Goal: Task Accomplishment & Management: Complete application form

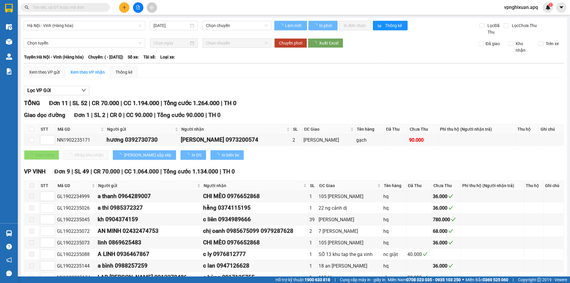
type input "[DATE]"
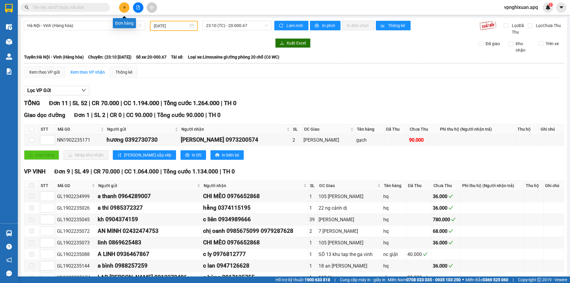
click at [125, 6] on icon "plus" at bounding box center [124, 7] width 4 height 4
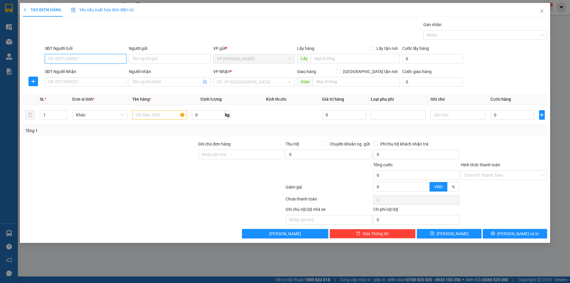
drag, startPoint x: 115, startPoint y: 56, endPoint x: 116, endPoint y: 53, distance: 3.1
click at [115, 55] on input "SĐT Người Gửi" at bounding box center [86, 58] width 82 height 9
click at [98, 71] on div "0352371817 - Kh" at bounding box center [85, 70] width 74 height 7
type input "0352371817"
type input "Kh"
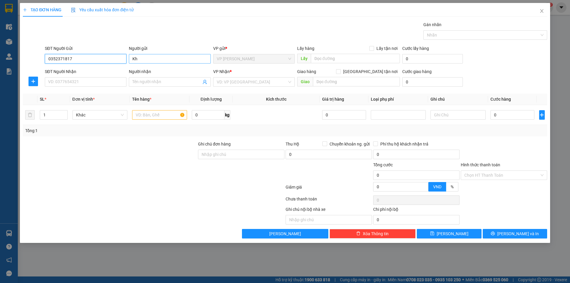
type input "0352371817"
click at [158, 59] on input "Kh" at bounding box center [170, 58] width 82 height 9
click at [76, 83] on input "SĐT Người Nhận" at bounding box center [86, 81] width 82 height 9
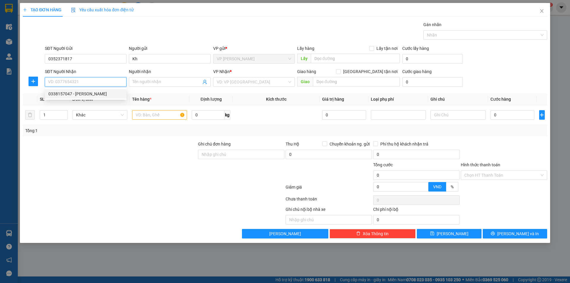
click at [101, 93] on div "0338157047 - Chị Hồng" at bounding box center [85, 93] width 74 height 7
type input "0338157047"
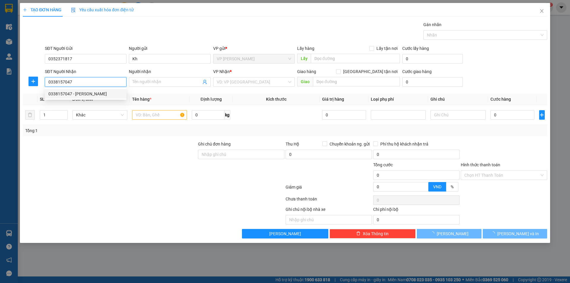
type input "[PERSON_NAME]"
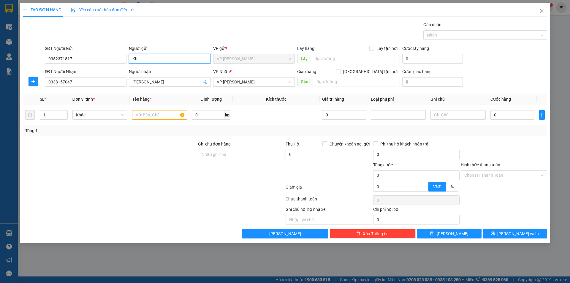
click at [139, 60] on input "Kh" at bounding box center [170, 58] width 82 height 9
type input "K"
type input "Em Hậu"
type input "2"
click at [63, 113] on icon "up" at bounding box center [64, 113] width 2 height 2
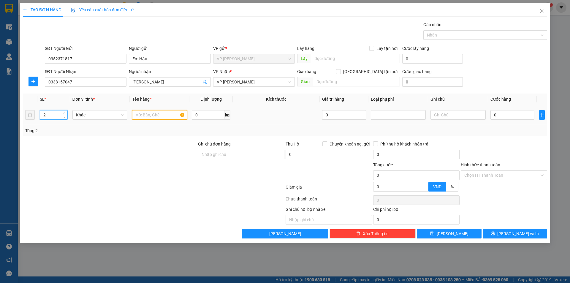
click at [143, 116] on input "text" at bounding box center [159, 114] width 55 height 9
click at [141, 115] on input "2 BìBưởi" at bounding box center [159, 114] width 55 height 9
click at [157, 113] on input "2 BìBưởi" at bounding box center [159, 114] width 55 height 9
click at [142, 115] on input "2 BìBưởi" at bounding box center [159, 114] width 55 height 9
click at [154, 117] on input "2 B ìBưởi" at bounding box center [159, 114] width 55 height 9
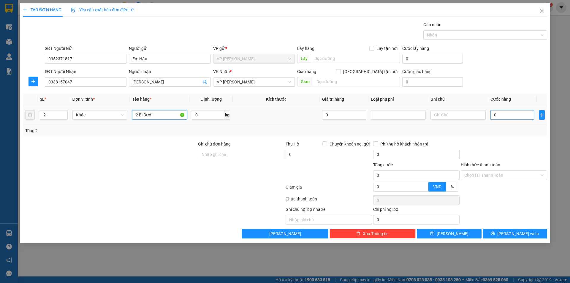
type input "2 Bì Bưởi"
click at [499, 115] on input "0" at bounding box center [512, 114] width 44 height 9
type input "1"
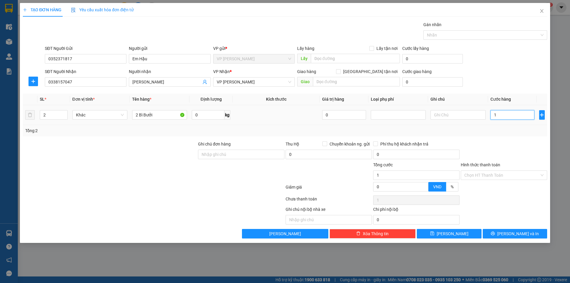
type input "13"
type input "130"
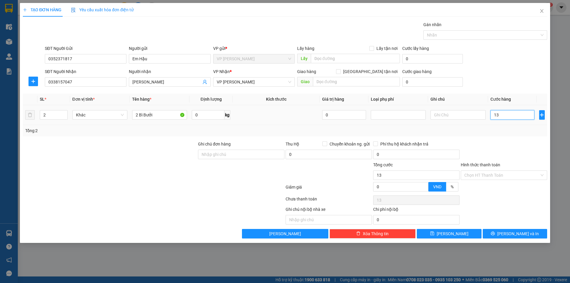
type input "130"
type input "1.300"
type input "13.000"
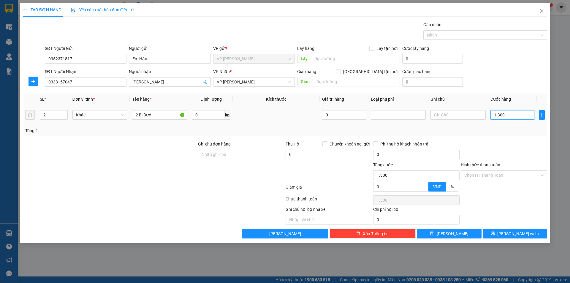
type input "13.000"
type input "130.000"
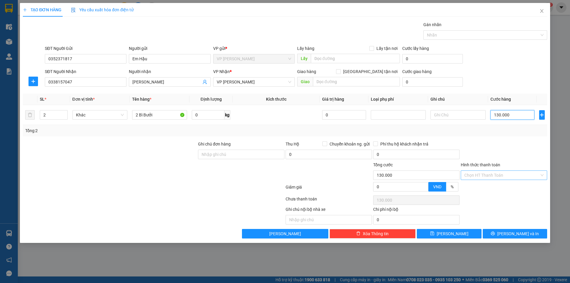
type input "130.000"
click at [496, 173] on input "Hình thức thanh toán" at bounding box center [501, 175] width 75 height 9
click at [496, 186] on div "Tại văn phòng" at bounding box center [503, 187] width 79 height 7
type input "0"
click at [495, 175] on span "Tại văn phòng" at bounding box center [503, 175] width 79 height 9
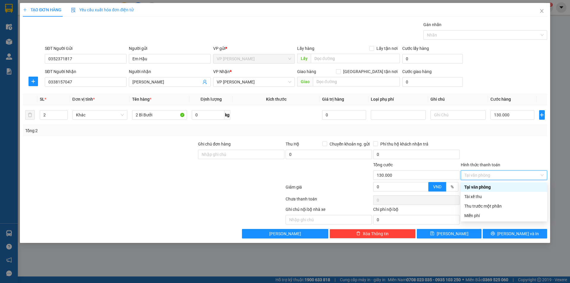
click at [498, 185] on div "Tại văn phòng" at bounding box center [503, 187] width 79 height 7
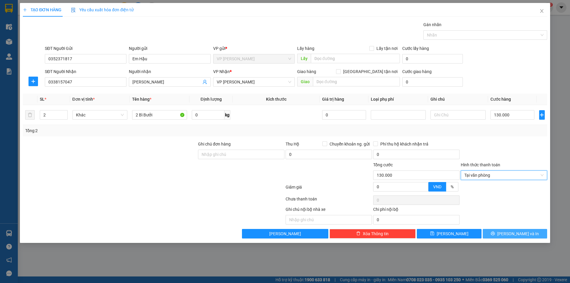
click at [507, 236] on button "[PERSON_NAME] và In" at bounding box center [514, 233] width 64 height 9
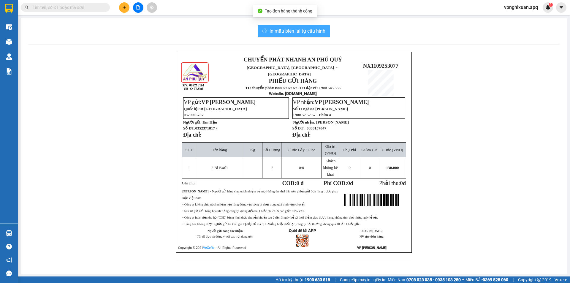
click at [296, 29] on span "In mẫu biên lai tự cấu hình" at bounding box center [297, 30] width 56 height 7
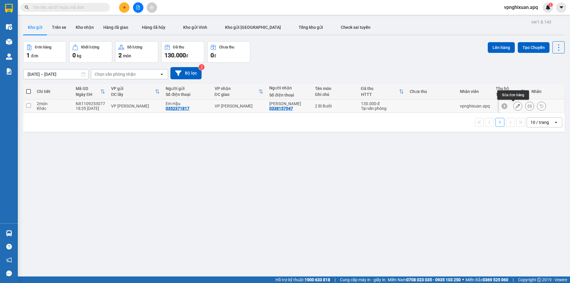
click at [515, 106] on icon at bounding box center [517, 106] width 4 height 4
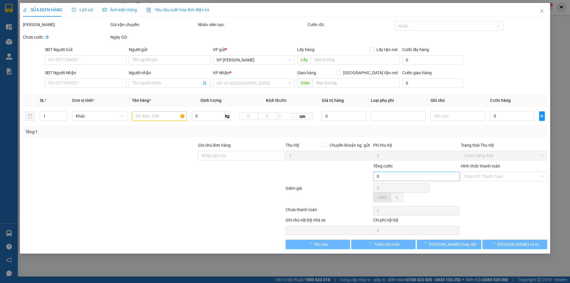
type input "0352371817"
type input "Em Hậu"
type input "0338157047"
type input "[PERSON_NAME]"
type input "130.000"
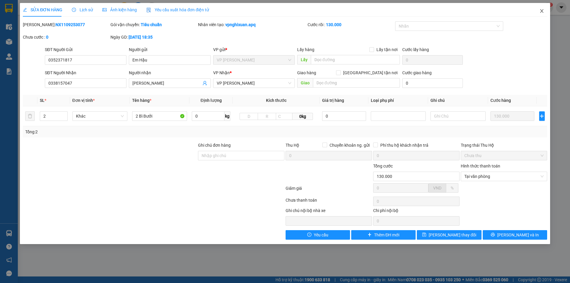
click at [536, 10] on span "Close" at bounding box center [541, 11] width 17 height 17
